Goal: Transaction & Acquisition: Purchase product/service

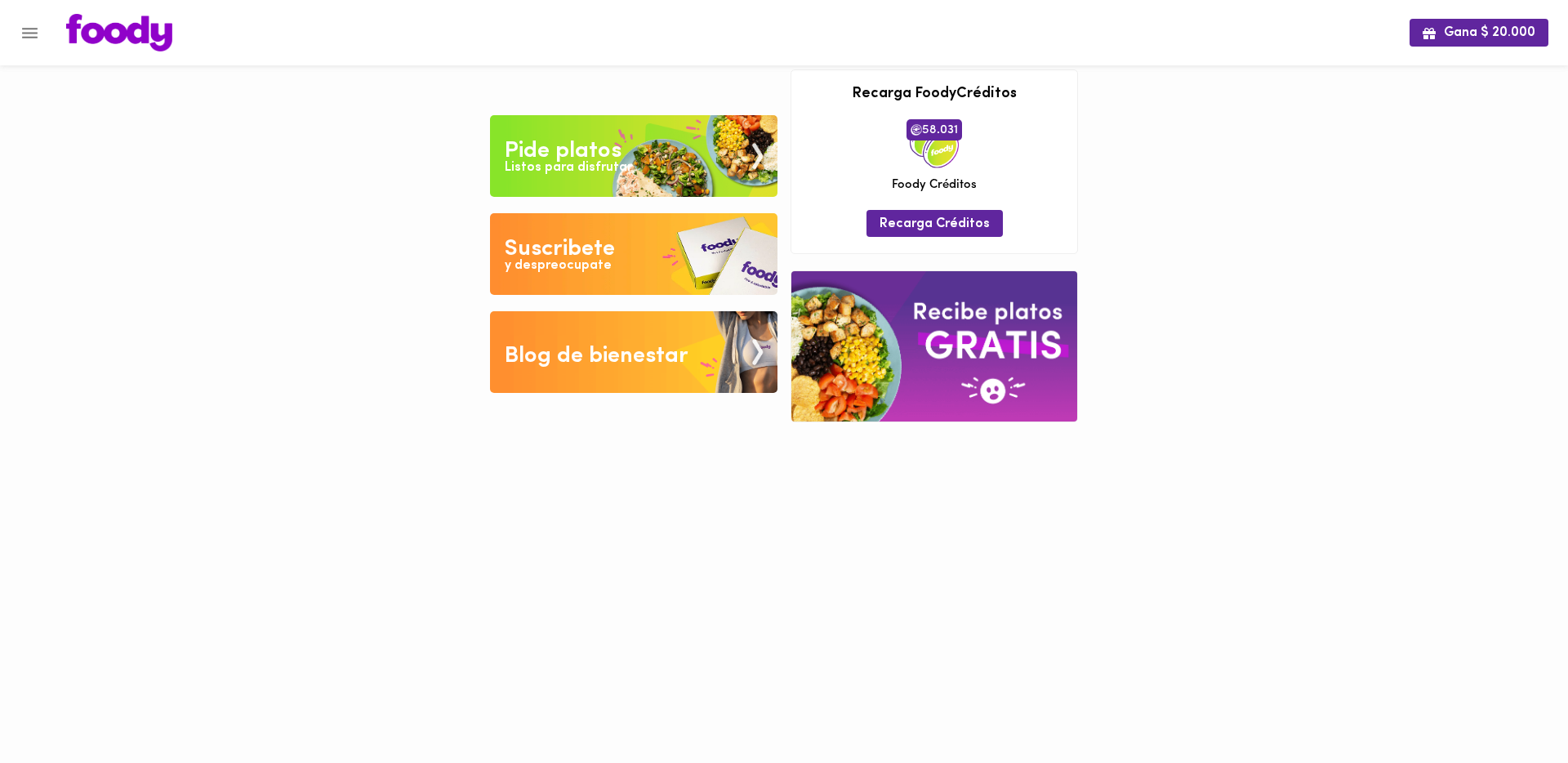
click at [585, 163] on div "Listos para disfrutar" at bounding box center [568, 167] width 127 height 19
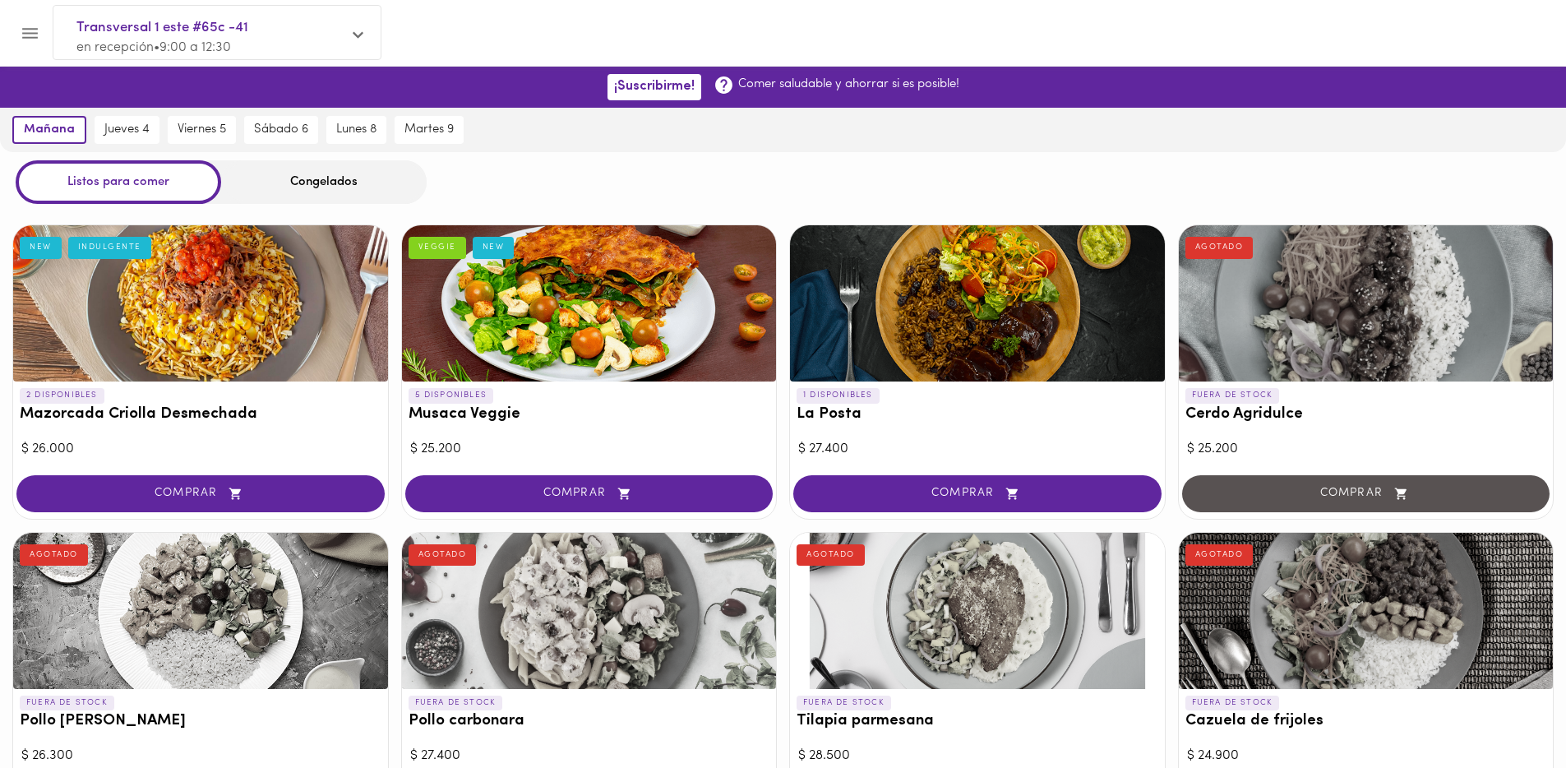
click at [326, 183] on div "Congelados" at bounding box center [324, 182] width 206 height 44
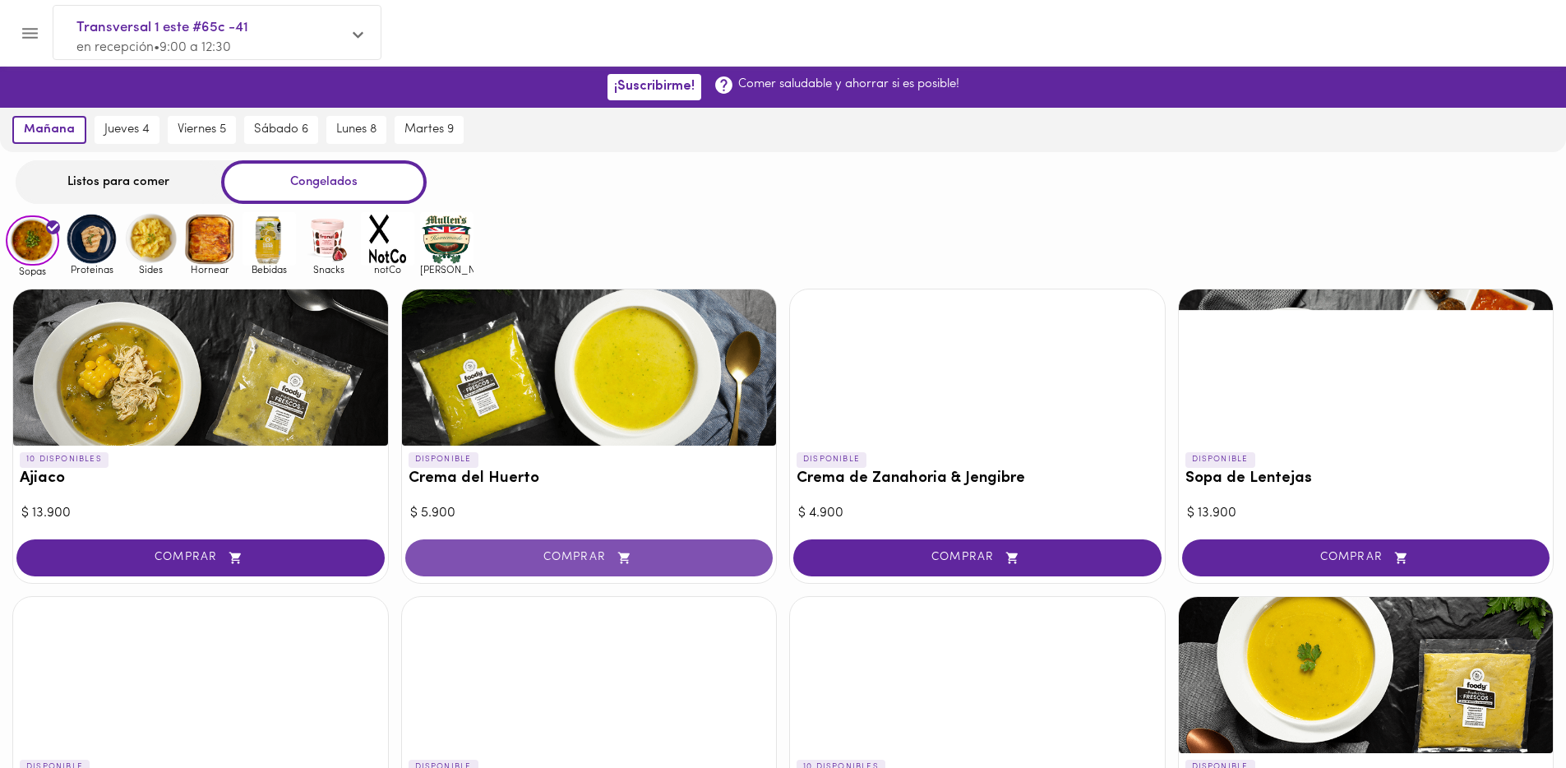
scroll to position [53, 0]
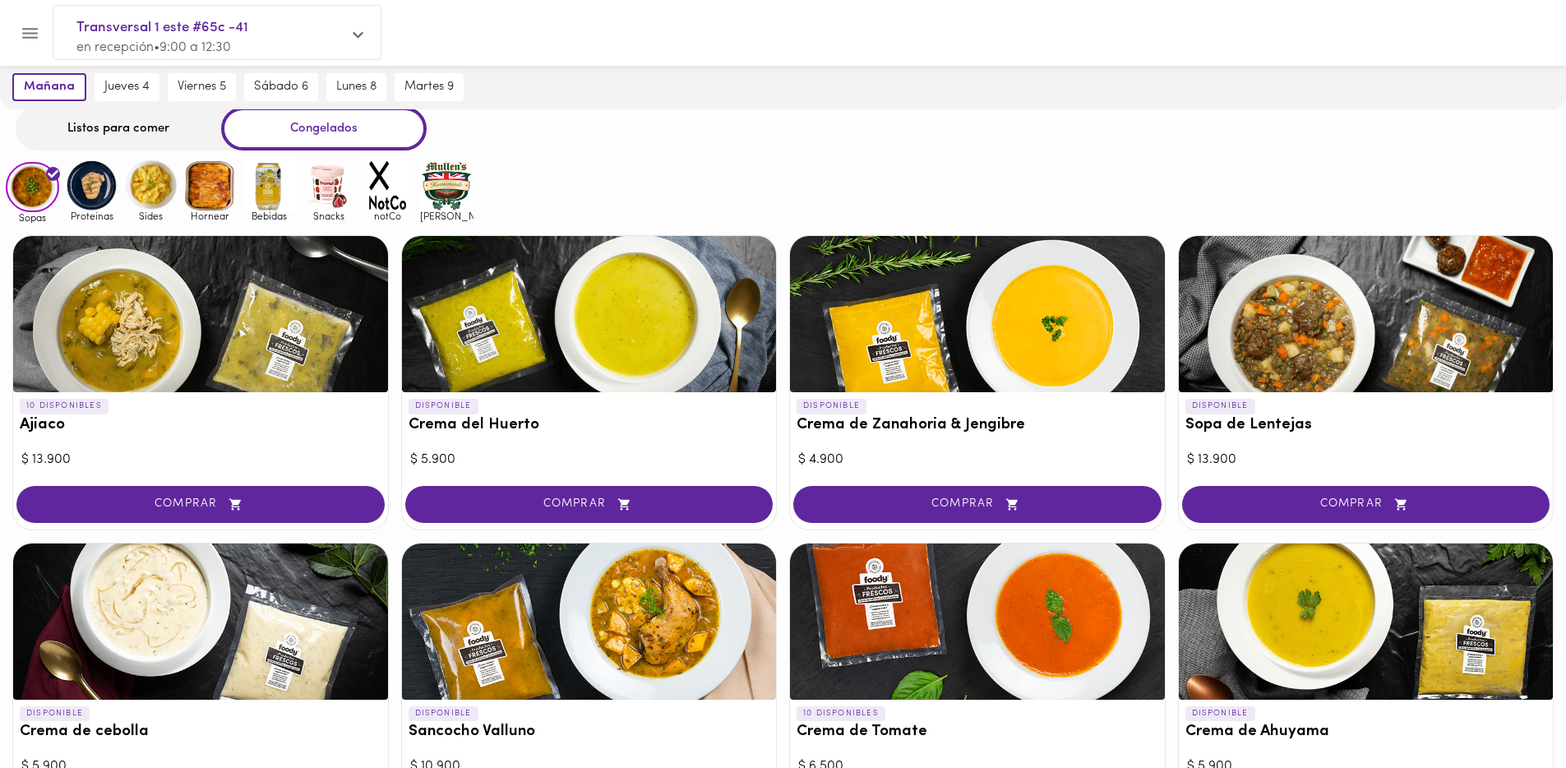
click at [102, 194] on img at bounding box center [91, 185] width 53 height 53
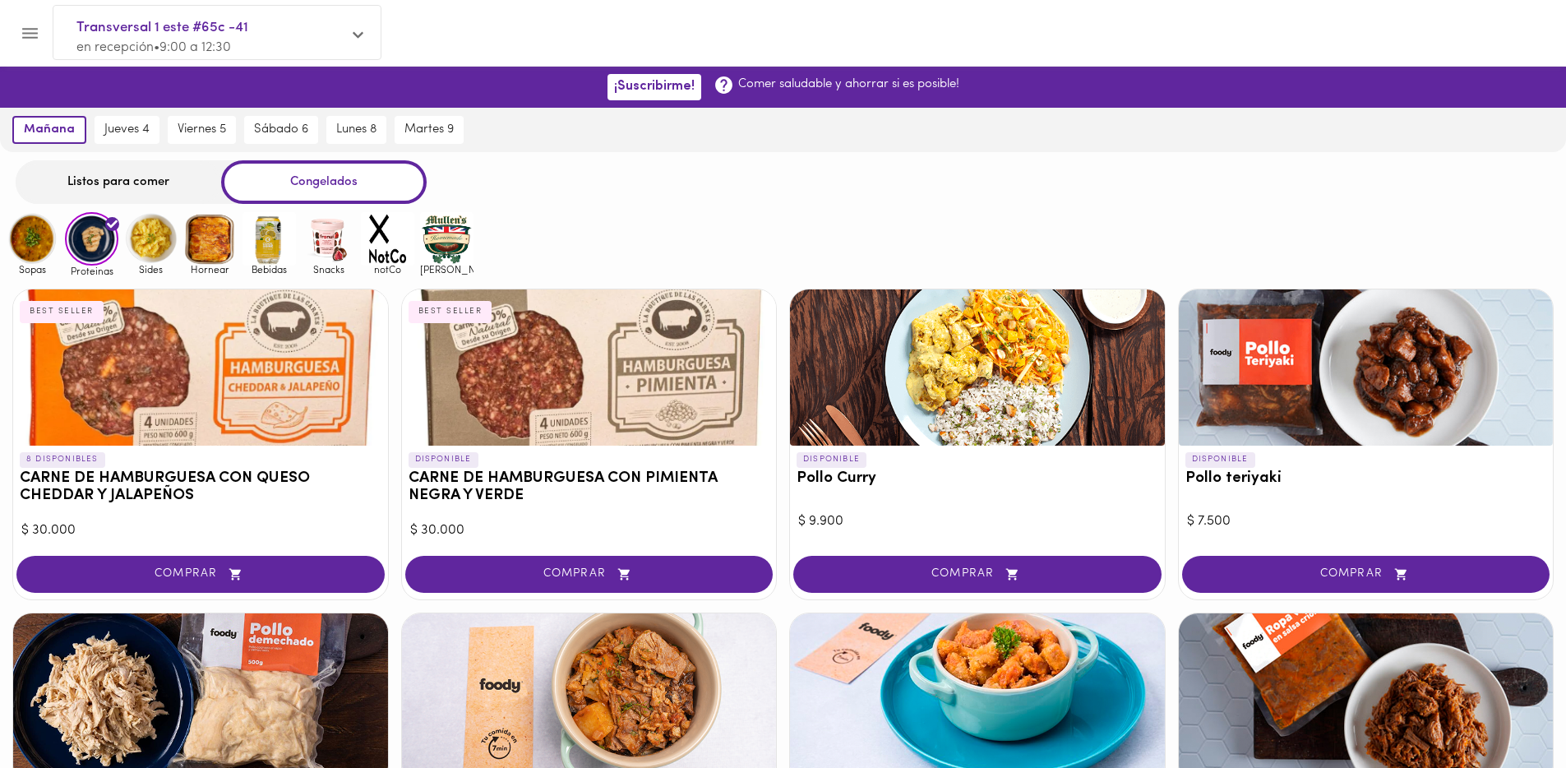
click at [157, 233] on img at bounding box center [150, 238] width 53 height 53
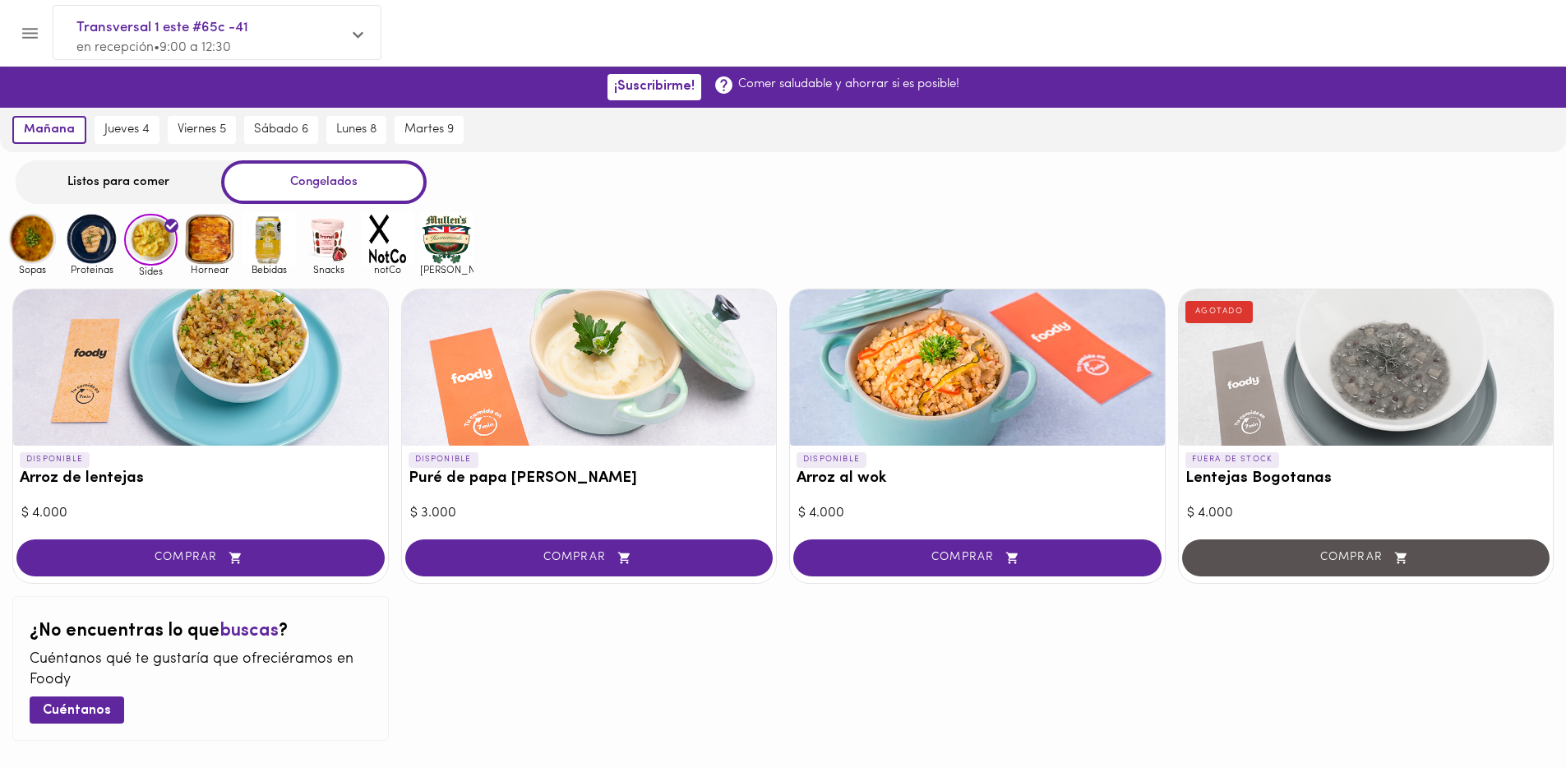
click at [222, 235] on img at bounding box center [209, 238] width 53 height 53
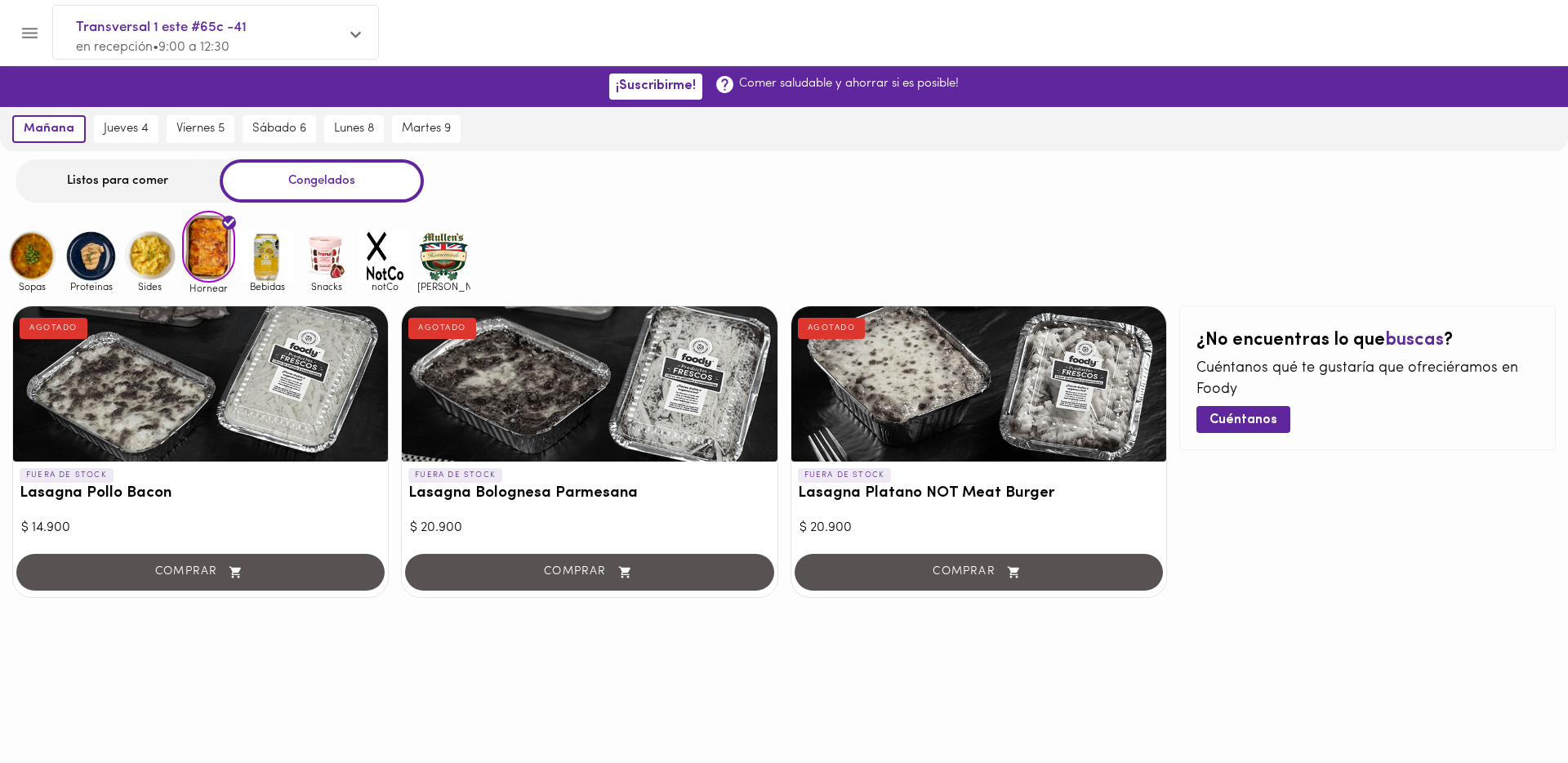
click at [272, 241] on img at bounding box center [267, 255] width 53 height 53
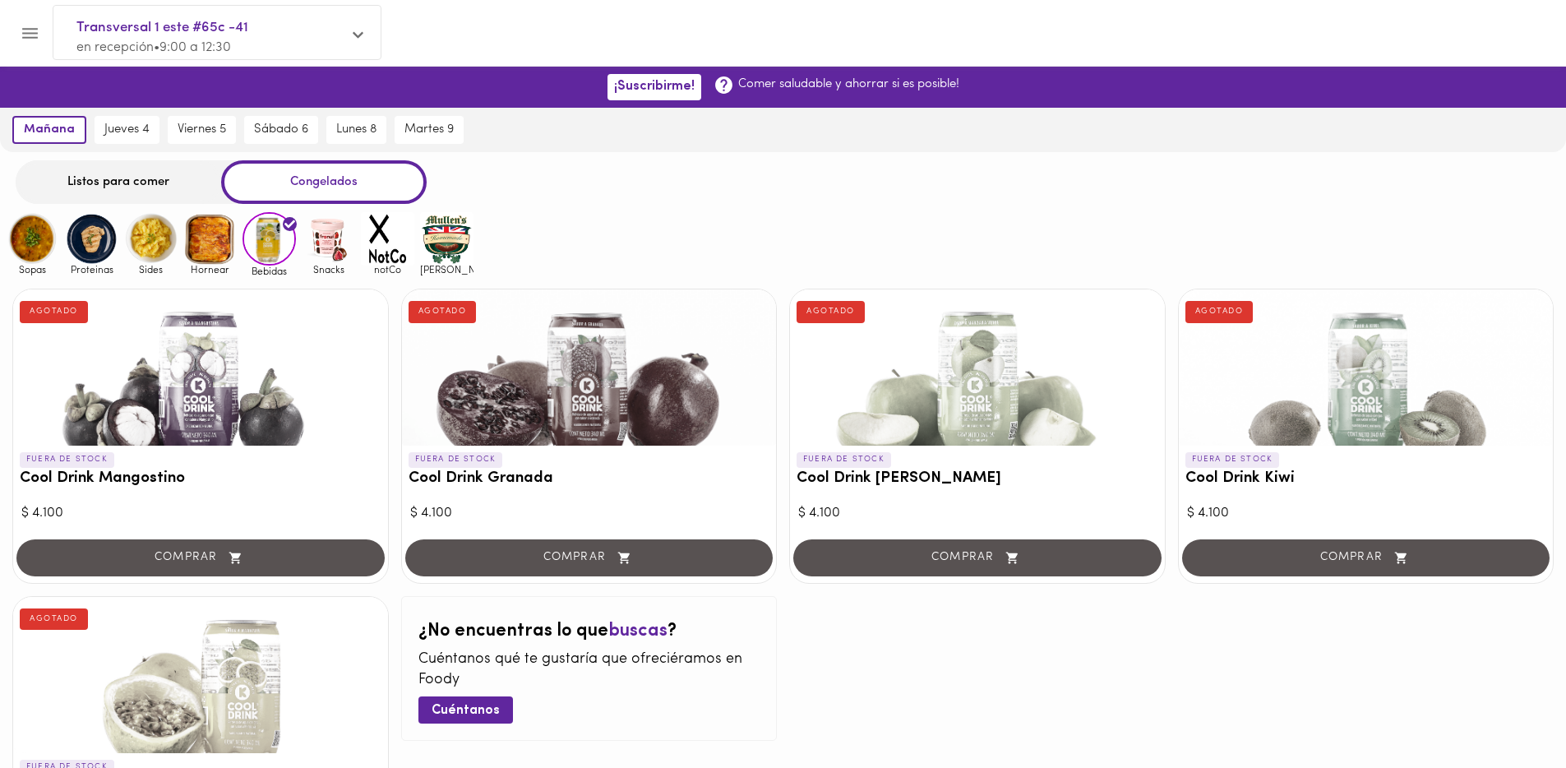
click at [331, 235] on img at bounding box center [328, 238] width 53 height 53
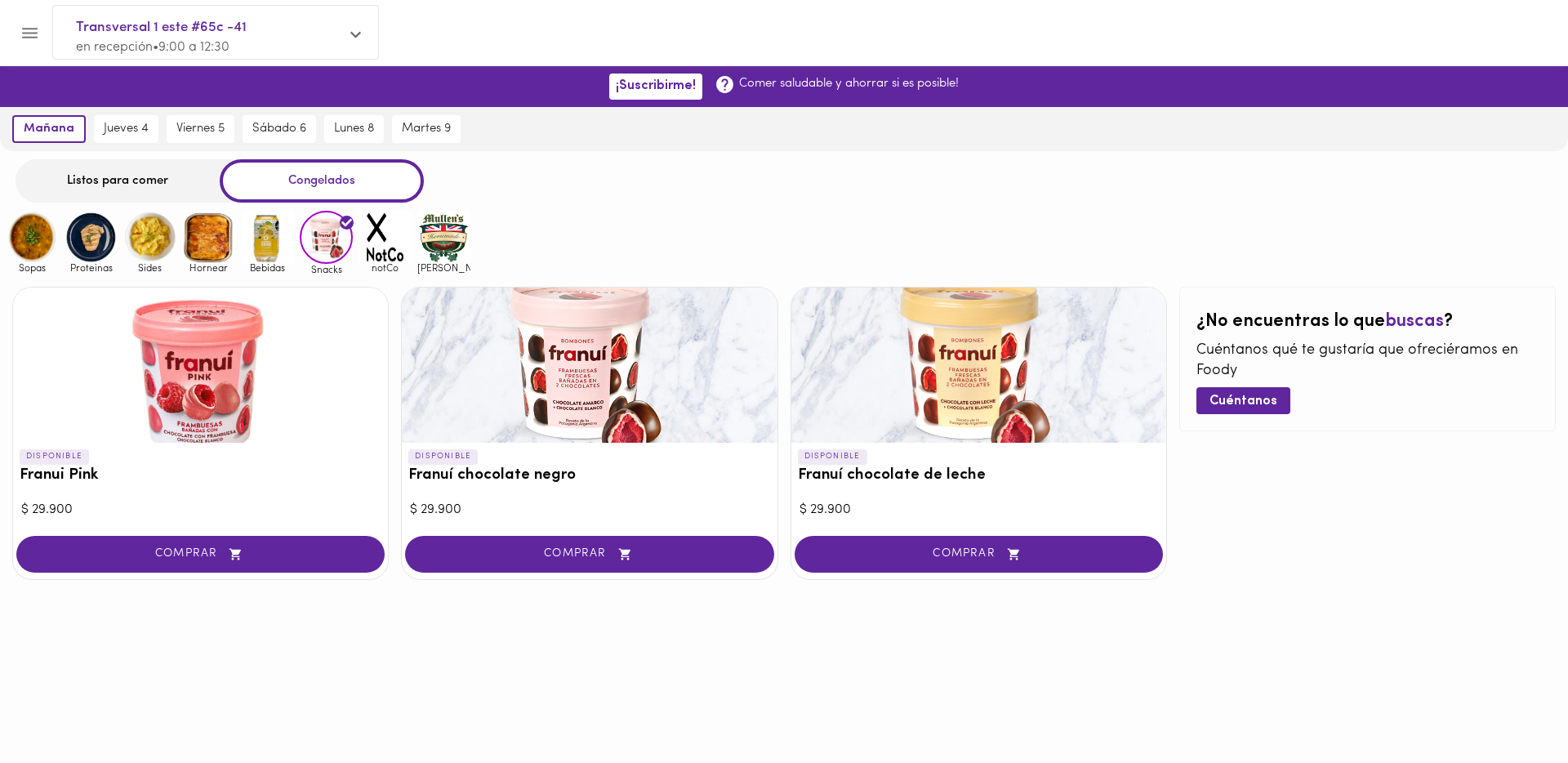
click at [377, 231] on img at bounding box center [385, 236] width 53 height 53
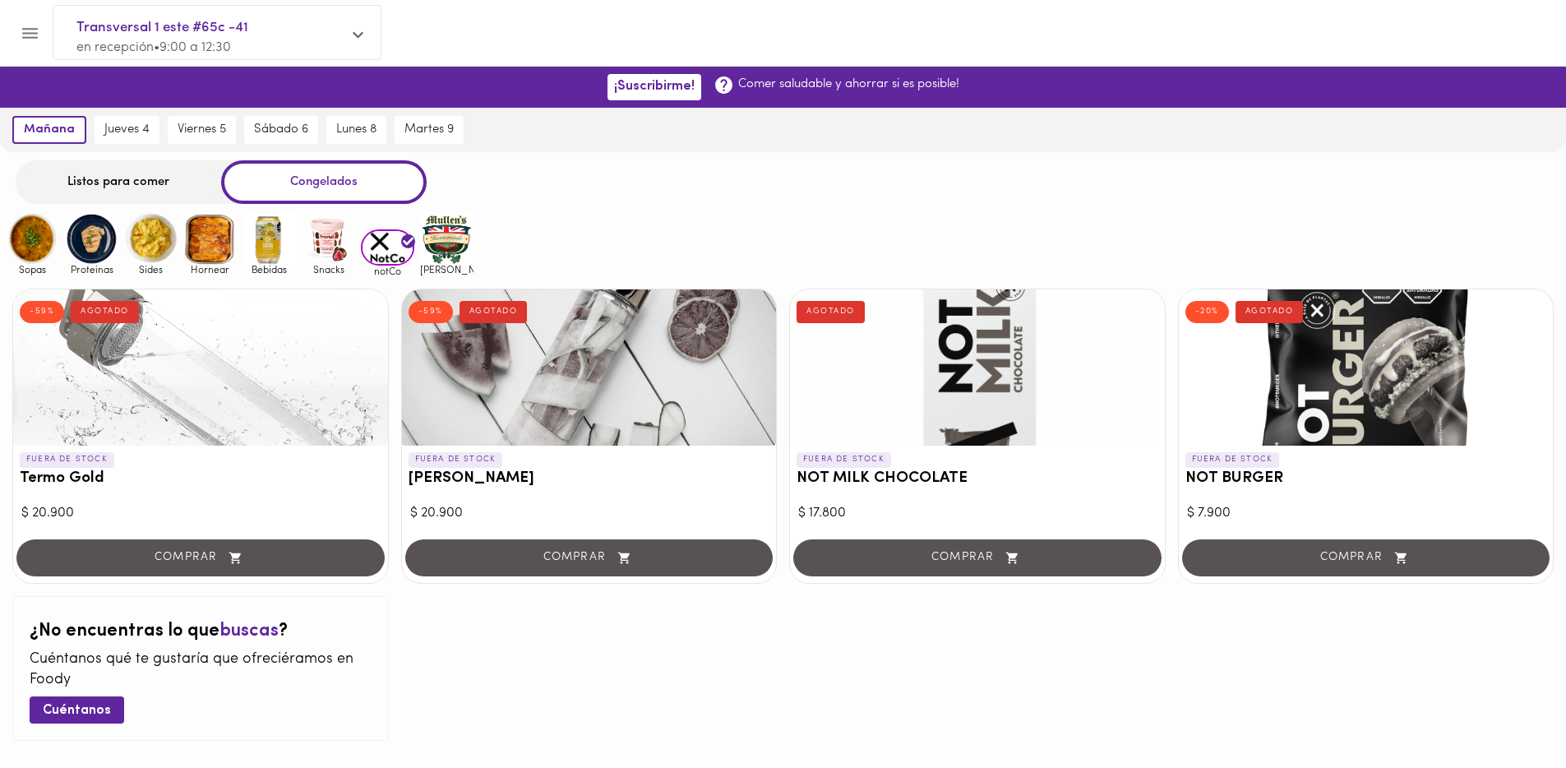
click at [321, 235] on img at bounding box center [328, 238] width 53 height 53
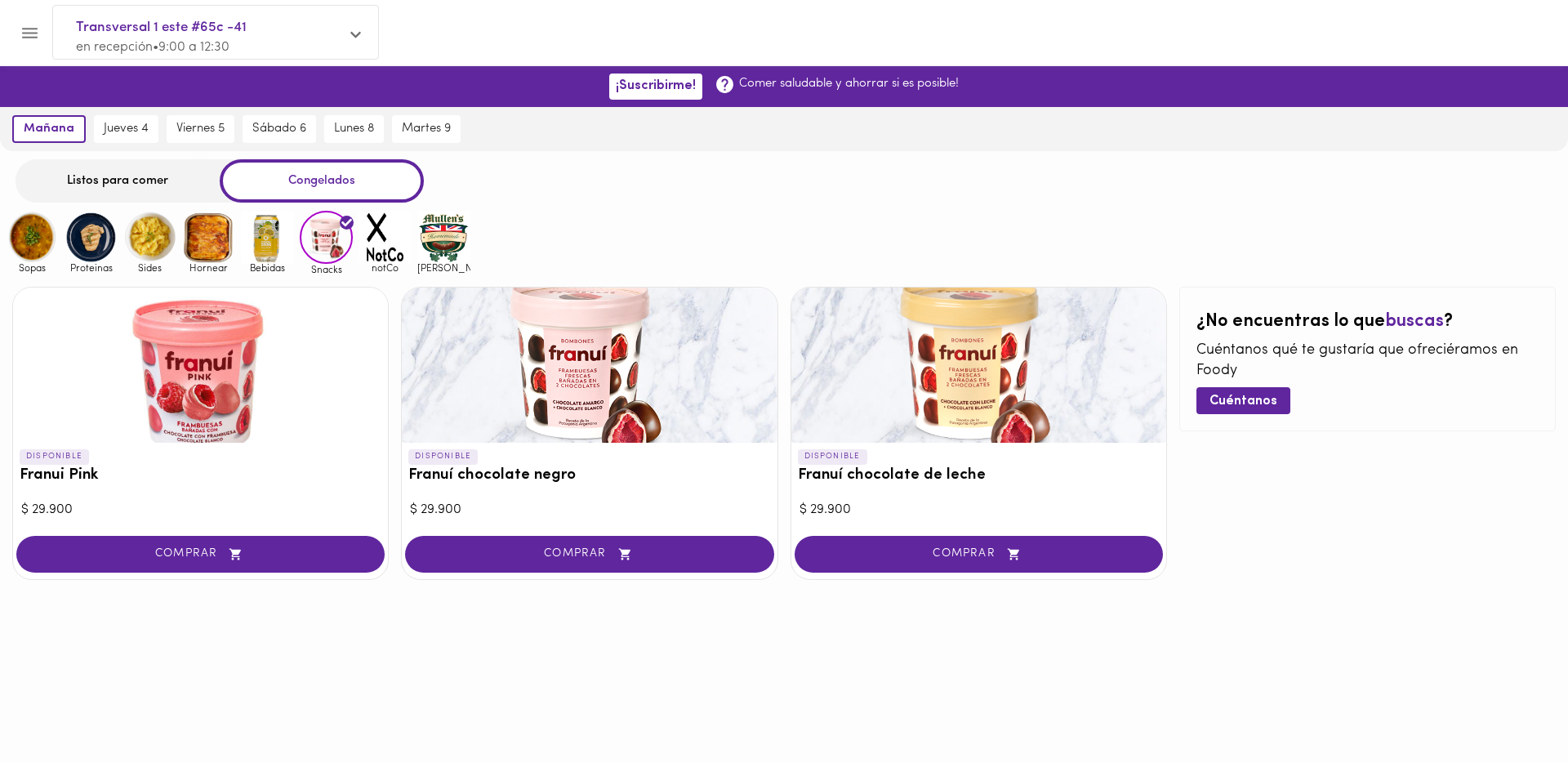
click at [441, 235] on img at bounding box center [443, 236] width 53 height 53
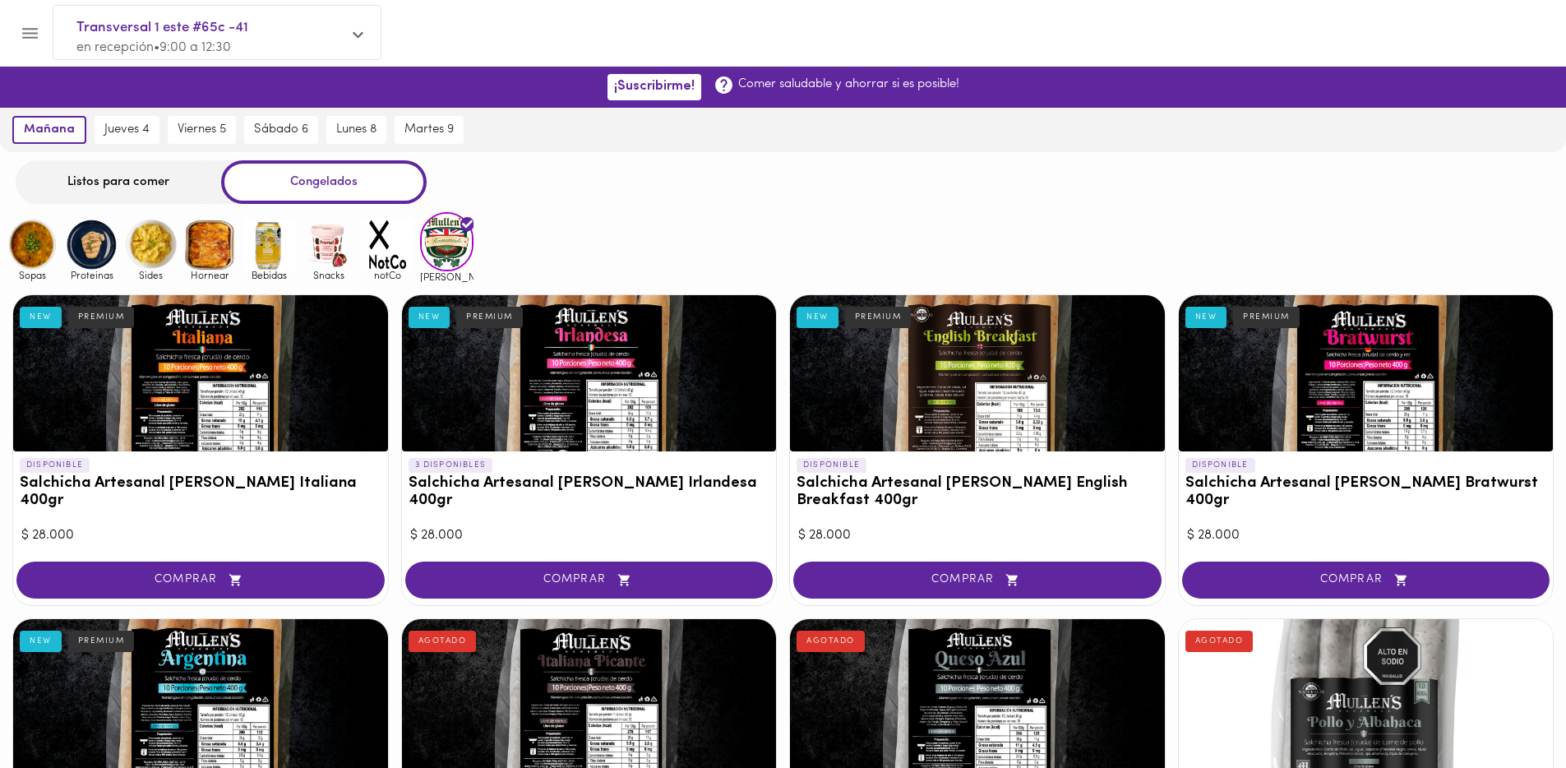
click at [590, 236] on div "Sopas Proteinas Sides Hornear Bebidas Snacks notCo [PERSON_NAME]" at bounding box center [783, 246] width 1566 height 69
click at [134, 176] on div "Listos para comer" at bounding box center [119, 182] width 206 height 44
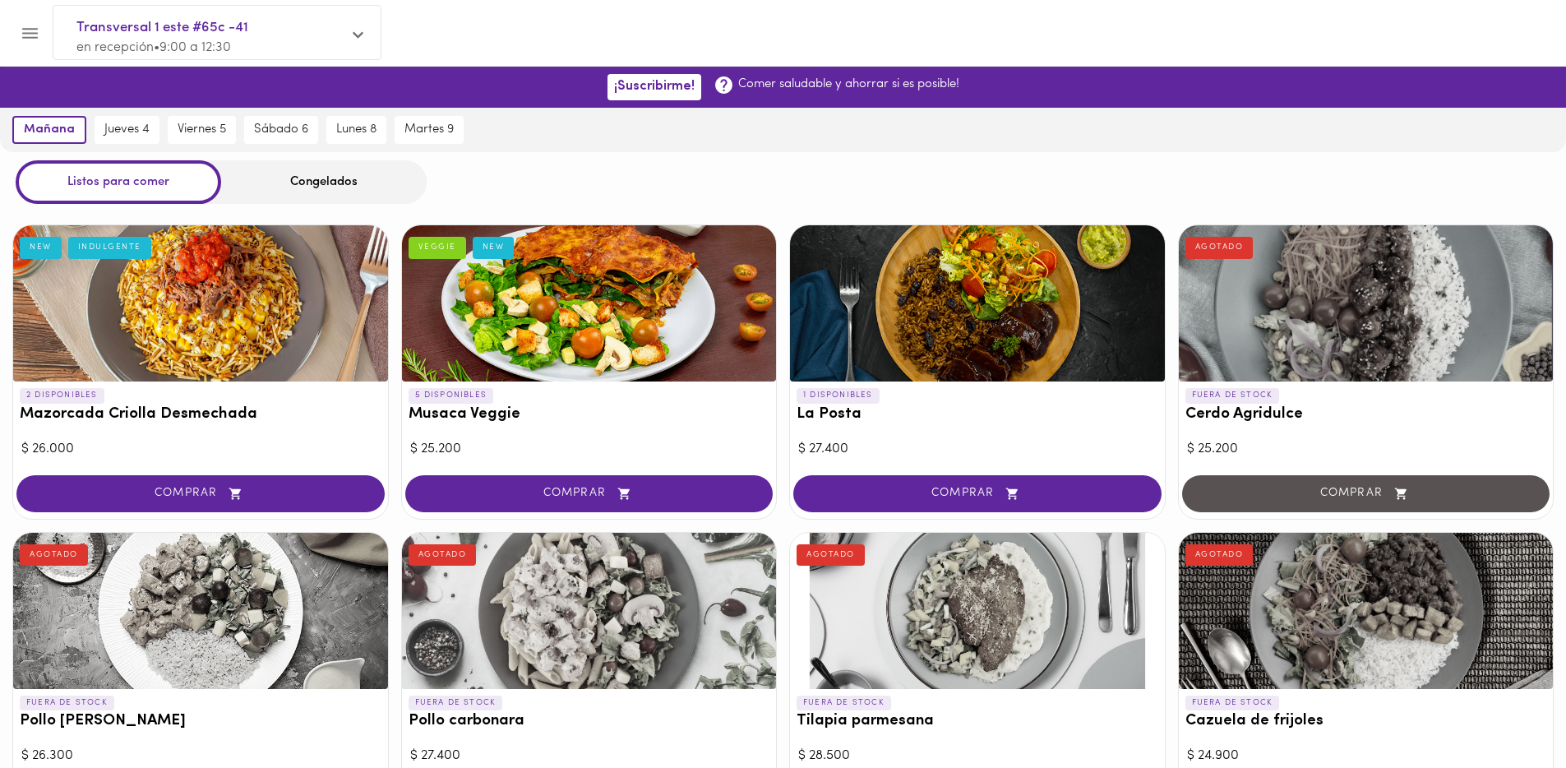
click at [217, 321] on div at bounding box center [200, 303] width 375 height 156
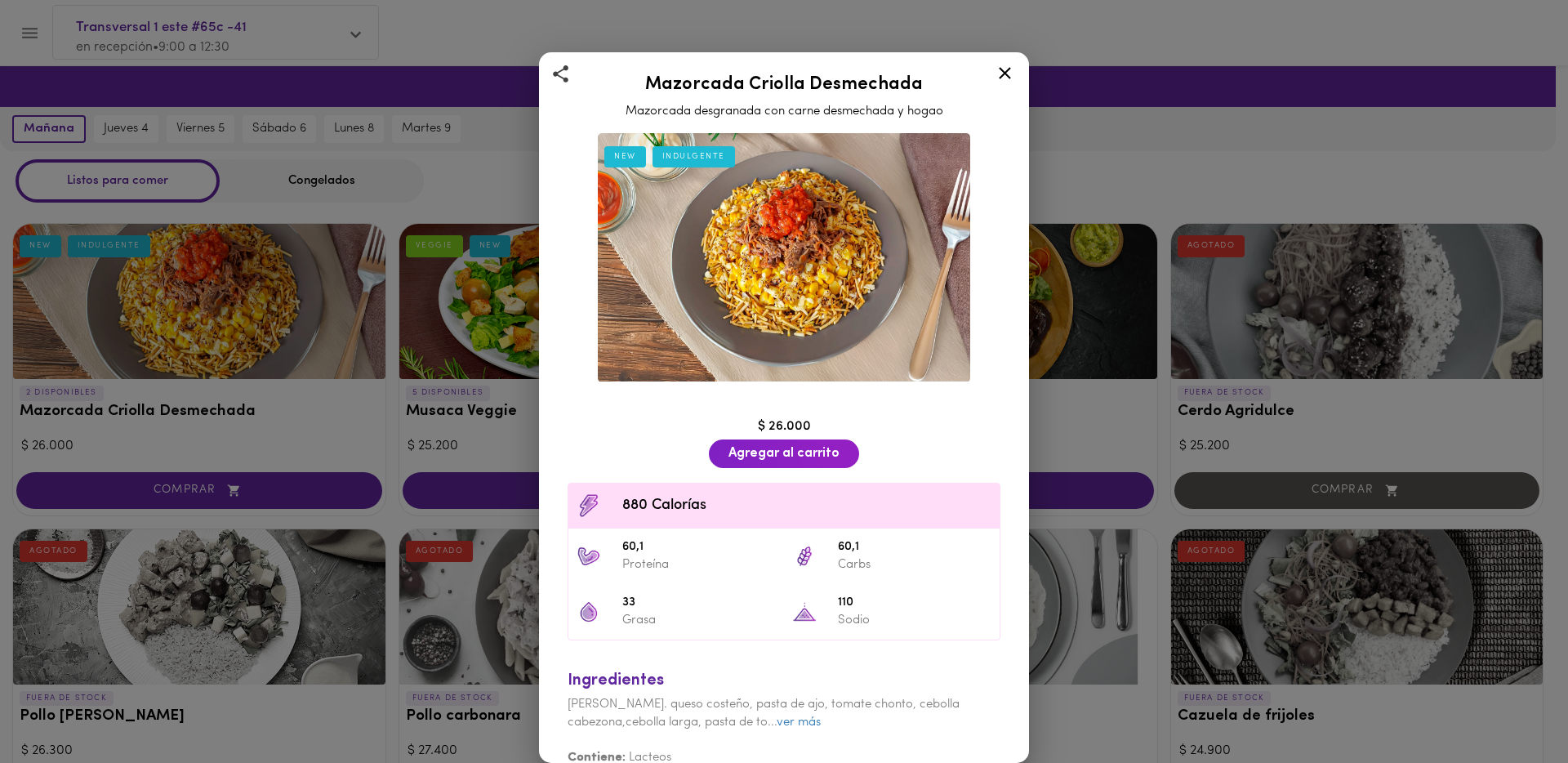
click at [342, 344] on div "Mazorcada Criolla Desmechada Mazorcada desgranada con carne desmechada y hogao …" at bounding box center [784, 382] width 1568 height 763
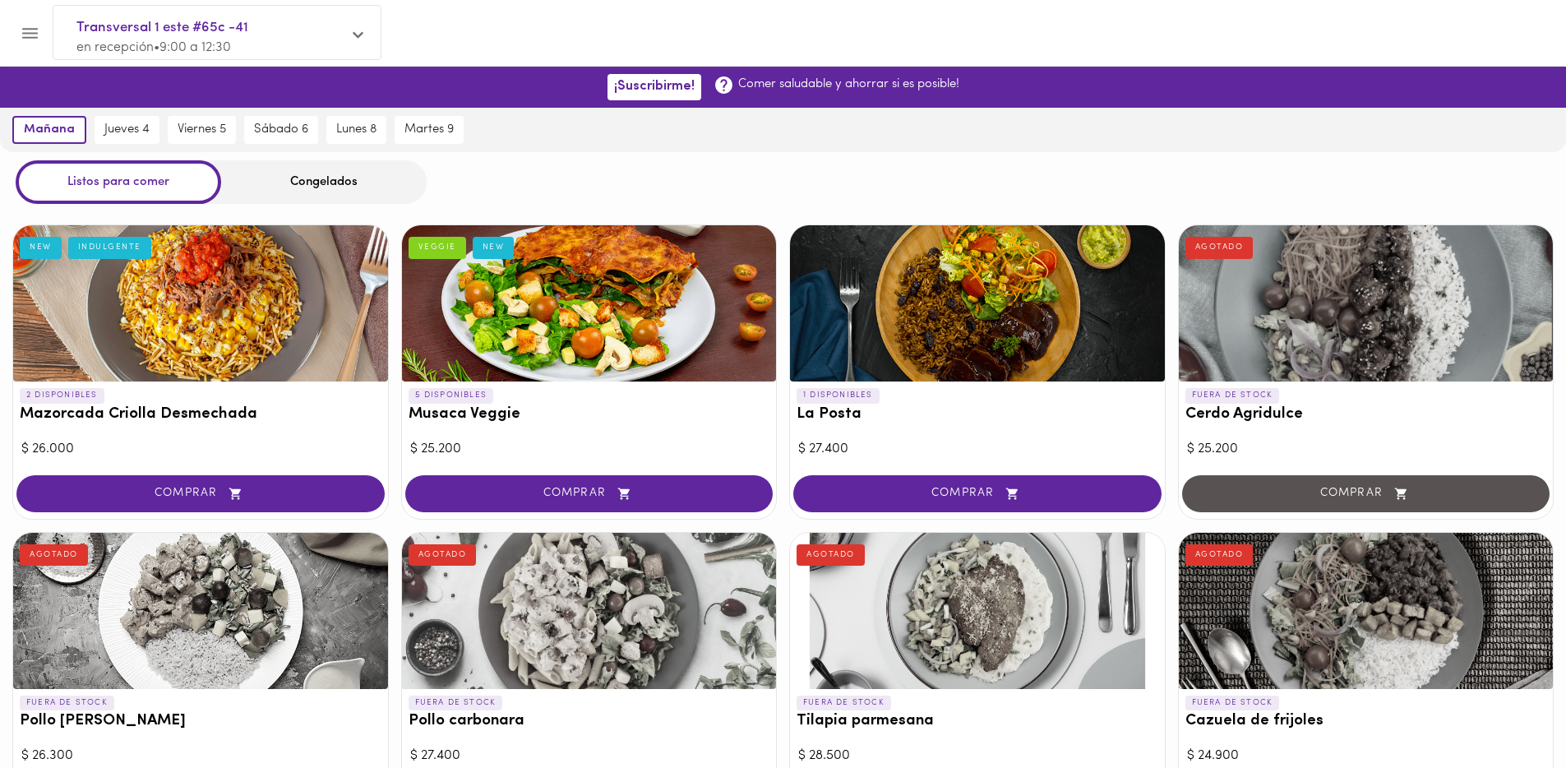
click at [294, 178] on div "Congelados" at bounding box center [324, 182] width 206 height 44
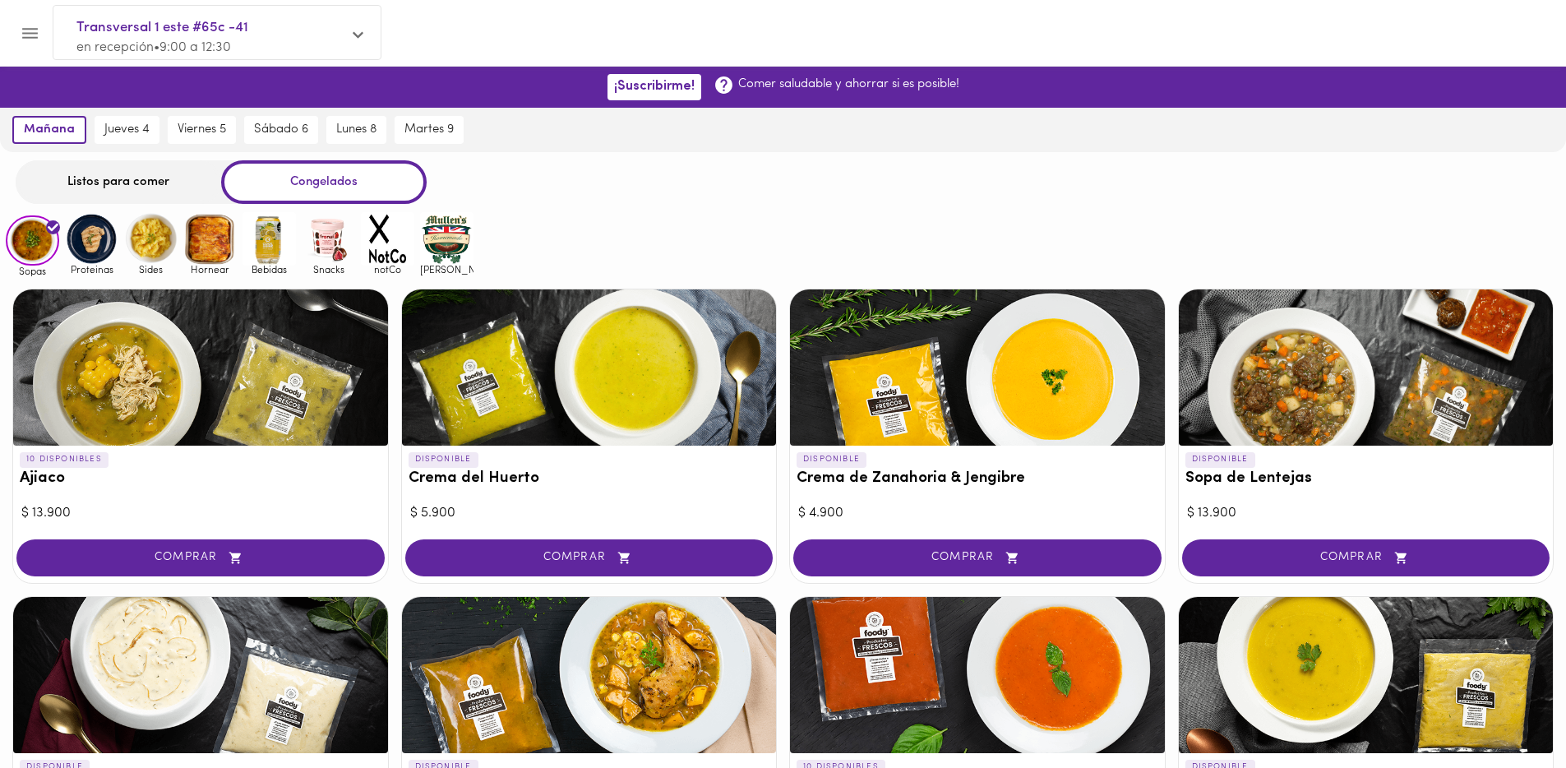
click at [159, 190] on div "Listos para comer" at bounding box center [119, 182] width 206 height 44
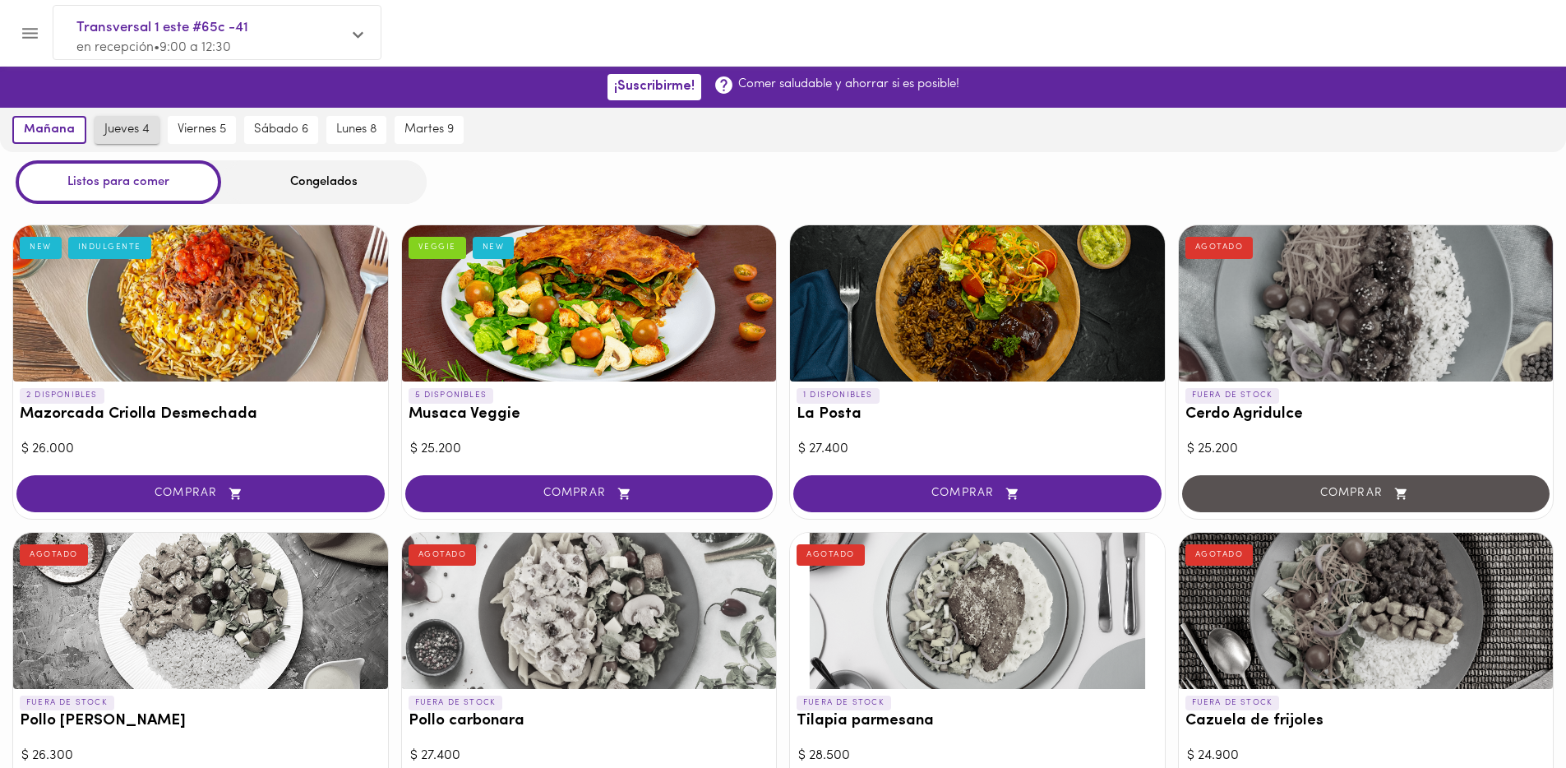
click at [136, 132] on span "jueves 4" at bounding box center [126, 129] width 45 height 15
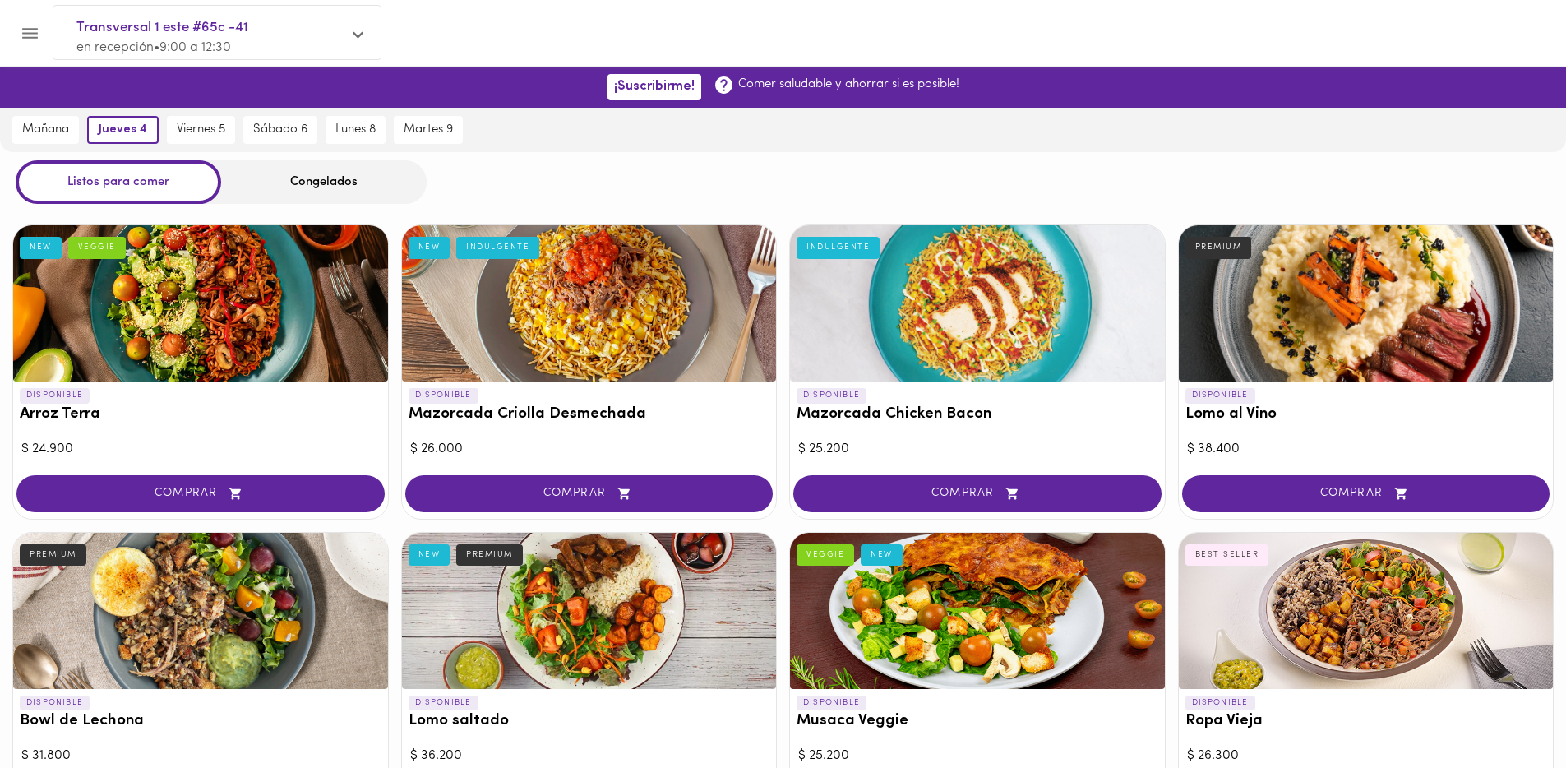
click at [436, 449] on div "$ 26.000" at bounding box center [589, 449] width 358 height 19
click at [444, 451] on div "$ 26.000" at bounding box center [589, 449] width 358 height 19
